Goal: Find specific page/section: Find specific page/section

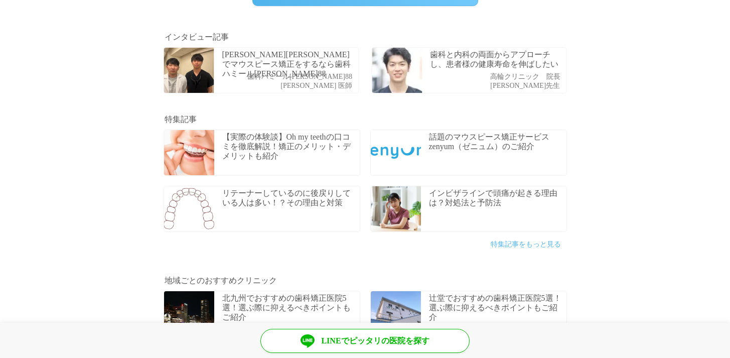
scroll to position [315, 0]
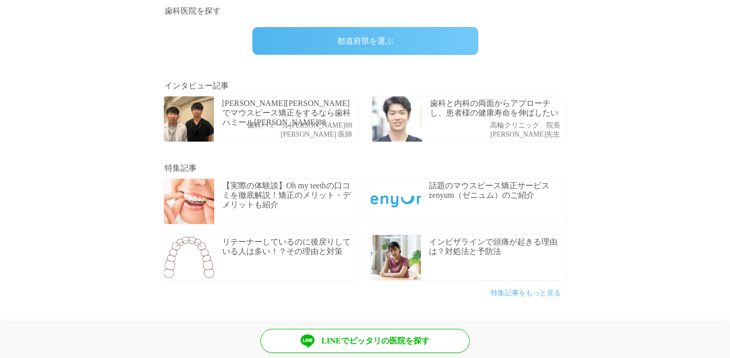
click at [279, 127] on div "[PERSON_NAME][PERSON_NAME]でマウスピース矯正をするなら歯科ハミール[PERSON_NAME]88 歯科ハミール[PERSON_NAM…" at bounding box center [290, 118] width 136 height 45
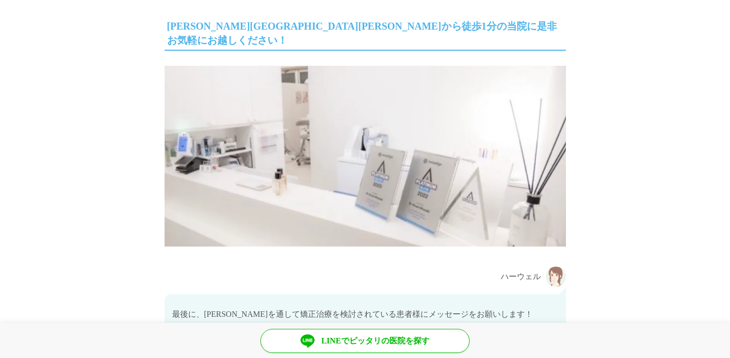
scroll to position [5761, 0]
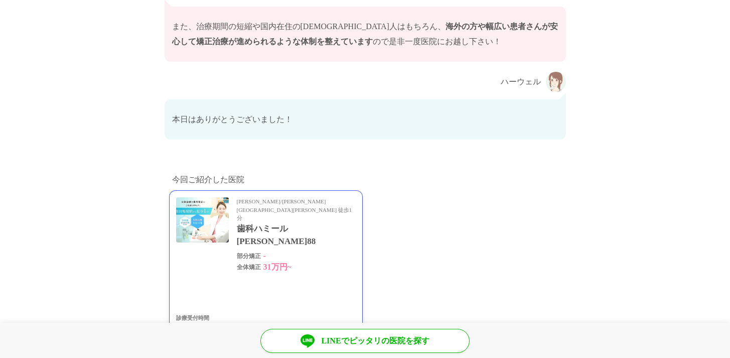
click at [265, 207] on link "[PERSON_NAME]/[PERSON_NAME][GEOGRAPHIC_DATA][PERSON_NAME] 徒歩1分 歯科ハミール[PERSON_NA…" at bounding box center [265, 281] width 193 height 180
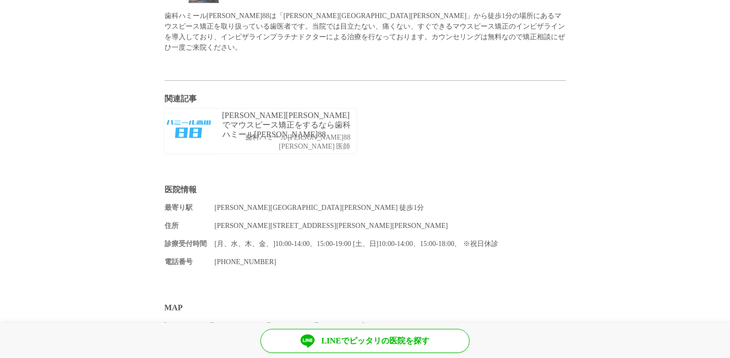
scroll to position [607, 0]
